Goal: Communication & Community: Answer question/provide support

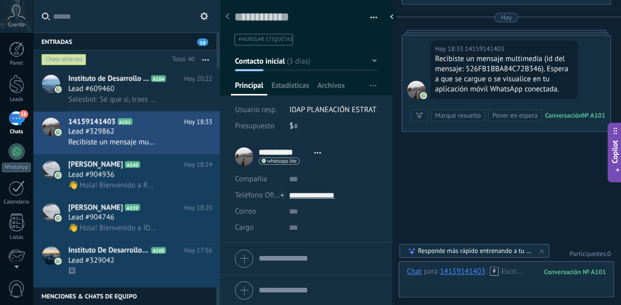
scroll to position [15, 0]
click at [135, 82] on span "Instituto de Desarrollo y Actualización Profesional" at bounding box center [108, 79] width 81 height 10
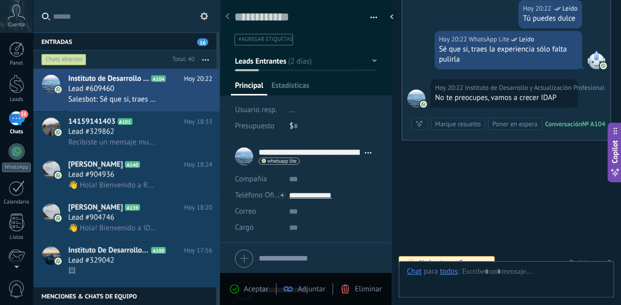
scroll to position [15, 0]
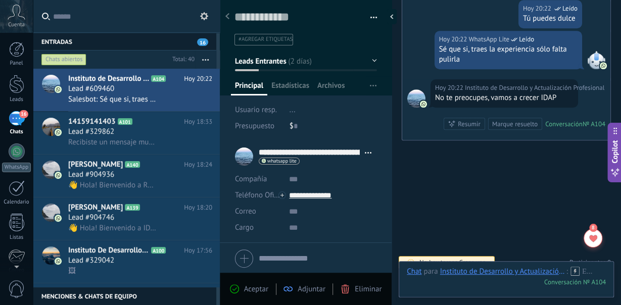
click at [226, 19] on icon at bounding box center [227, 16] width 4 height 6
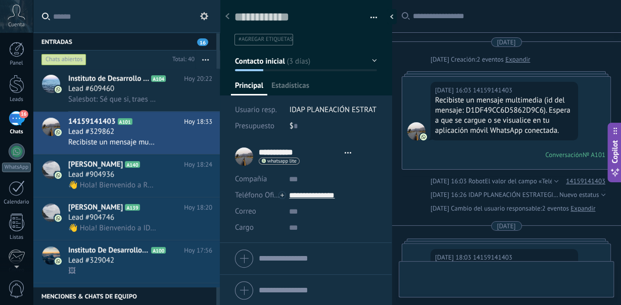
scroll to position [332, 0]
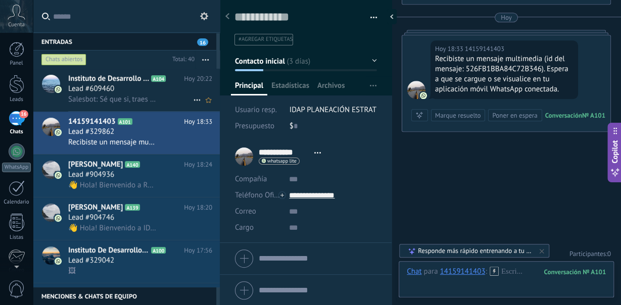
click at [144, 98] on span "Salesbot: Sé que si, traes la experiencia sólo falta pulirla" at bounding box center [112, 99] width 88 height 10
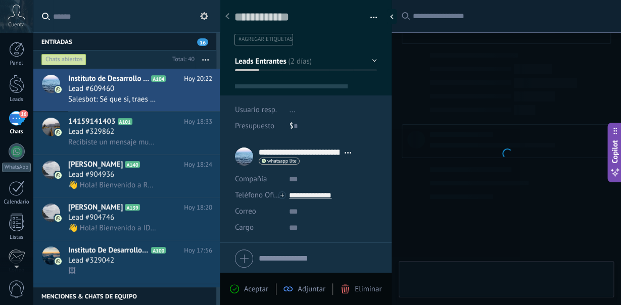
type textarea "**********"
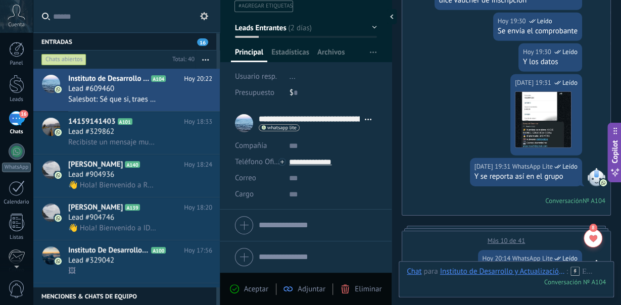
scroll to position [1919, 0]
